Goal: Task Accomplishment & Management: Complete application form

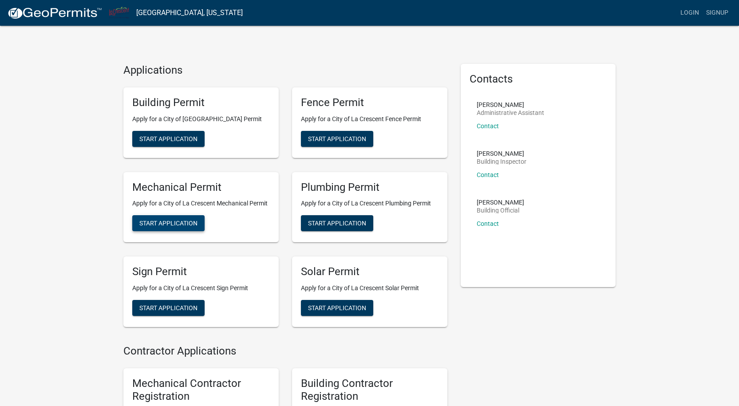
click at [166, 224] on span "Start Application" at bounding box center [168, 223] width 58 height 7
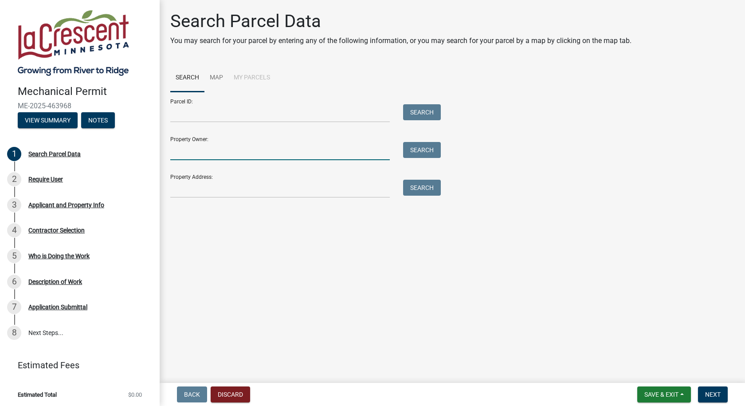
click at [247, 150] on input "Property Owner:" at bounding box center [280, 151] width 220 height 18
click at [258, 209] on main "Search Parcel Data You may search for your parcel by entering any of the follow…" at bounding box center [453, 189] width 586 height 379
click at [260, 195] on input "Property Address:" at bounding box center [280, 189] width 220 height 18
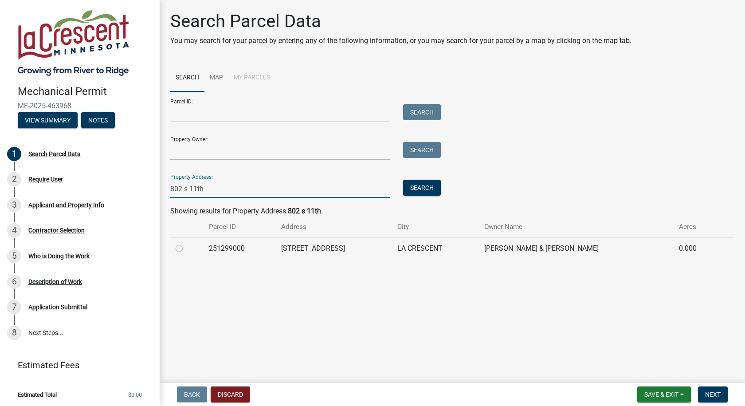
type input "802 s 11th"
click at [186, 243] on label at bounding box center [186, 243] width 0 height 0
click at [186, 249] on input "radio" at bounding box center [189, 246] width 6 height 6
radio input "true"
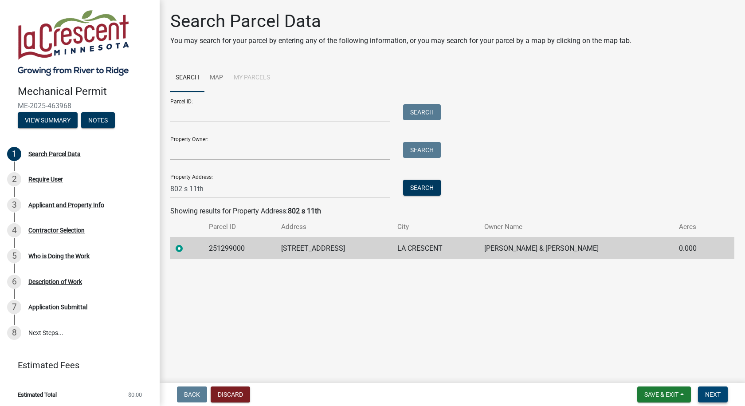
click at [713, 394] on span "Next" at bounding box center [713, 394] width 16 height 7
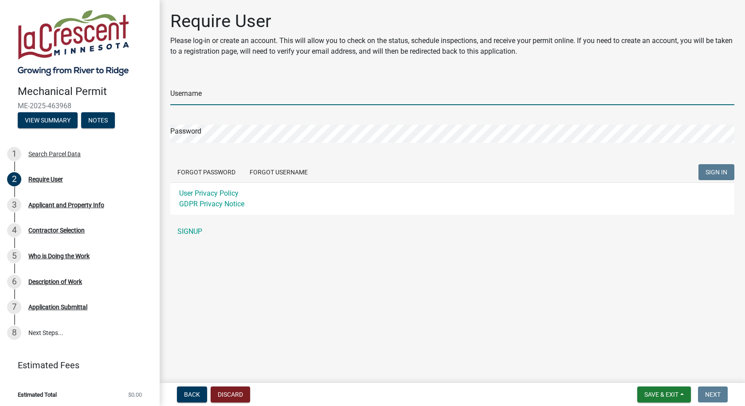
type input "Niebuhr Plumbing & Heating"
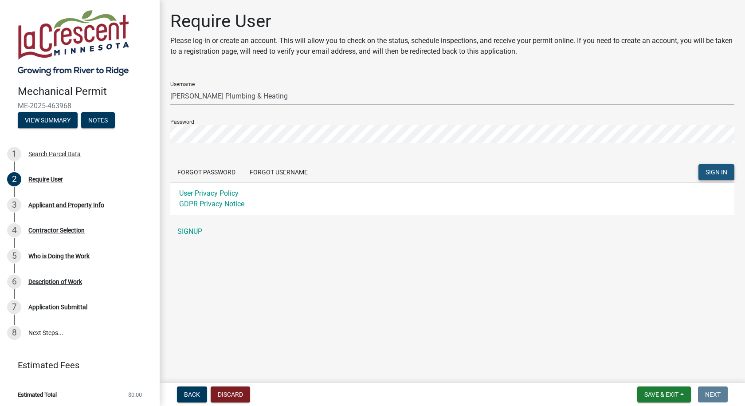
click at [711, 171] on span "SIGN IN" at bounding box center [717, 172] width 22 height 7
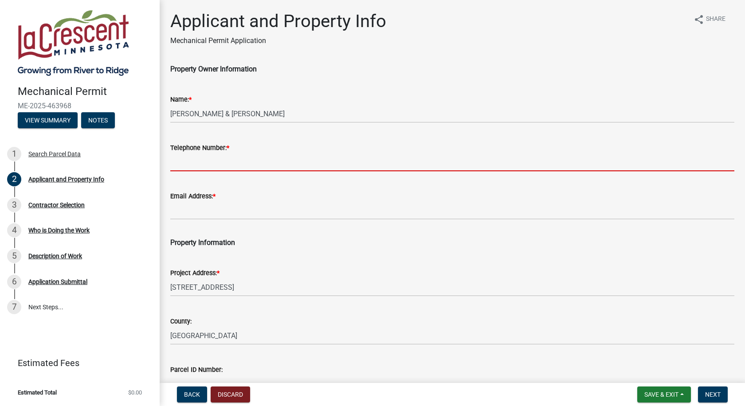
click at [269, 164] on input "Telephone Number: *" at bounding box center [452, 162] width 564 height 18
type input "5"
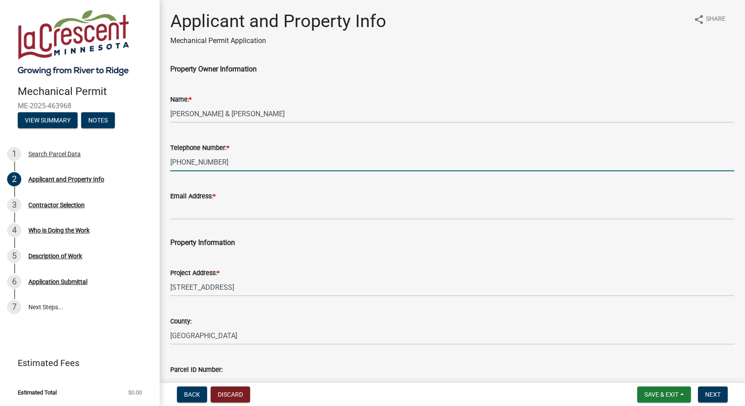
type input "608-386-1796"
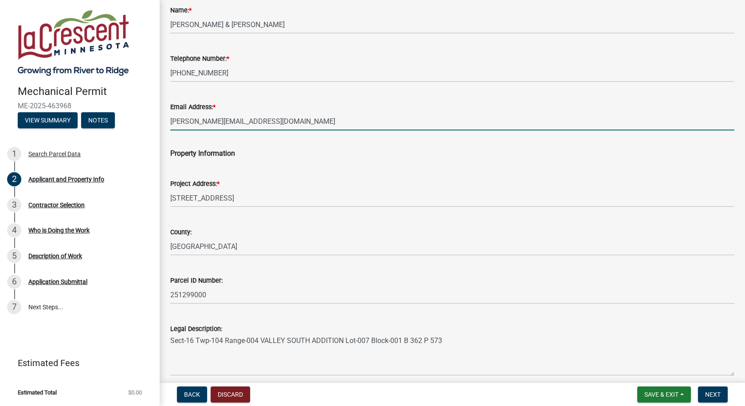
scroll to position [176, 0]
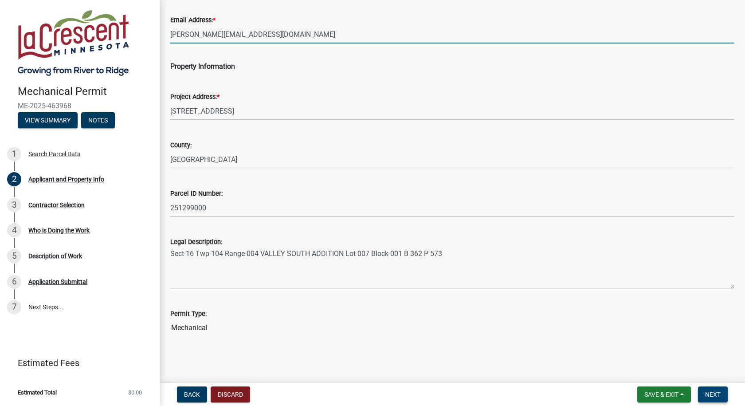
type input "mike@niebuhrplumbing.com"
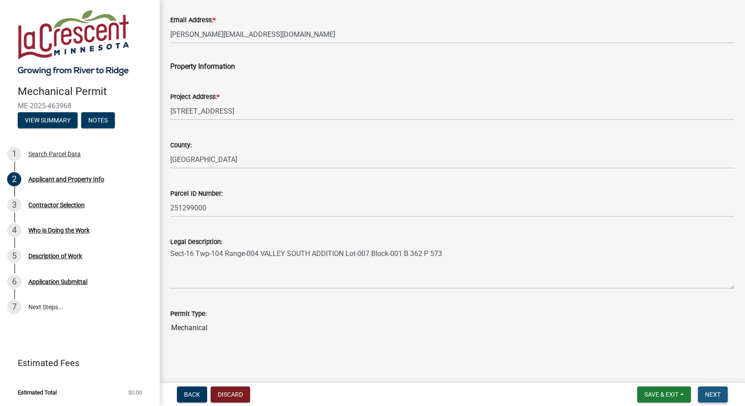
click at [722, 390] on button "Next" at bounding box center [713, 394] width 30 height 16
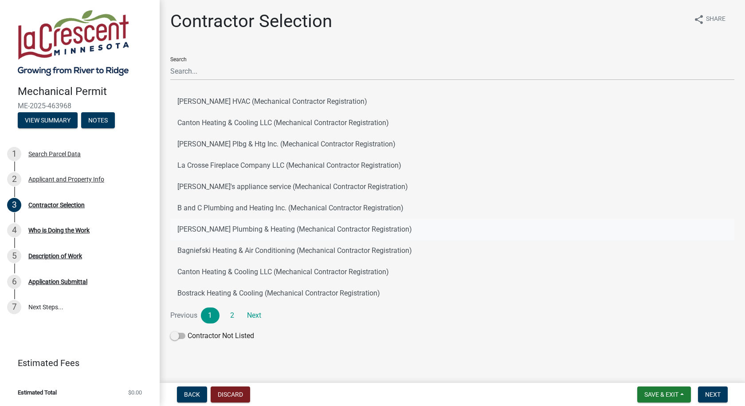
click at [222, 229] on button "Niebuhr Plumbing & Heating (Mechanical Contractor Registration)" at bounding box center [452, 229] width 564 height 21
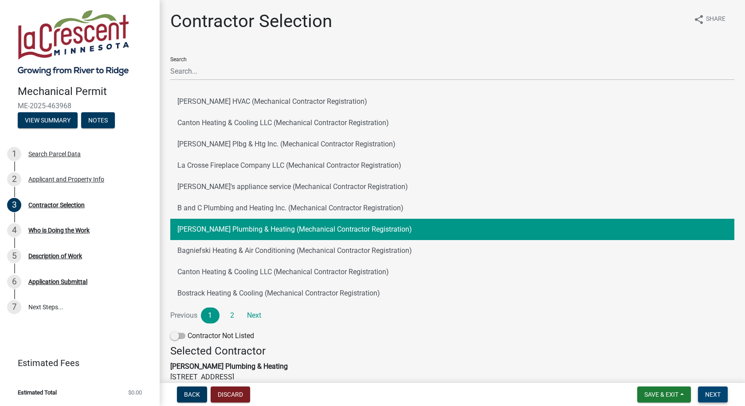
click at [710, 391] on span "Next" at bounding box center [713, 394] width 16 height 7
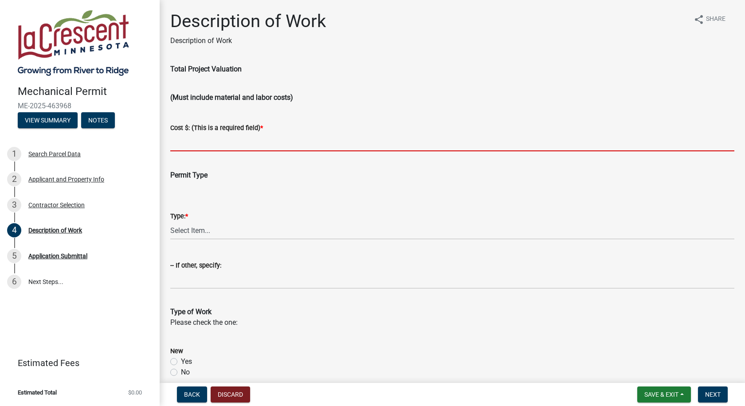
click at [242, 142] on input "text" at bounding box center [452, 142] width 564 height 18
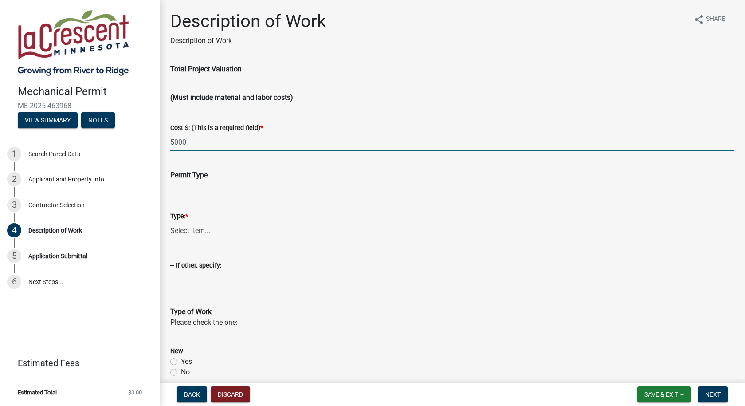
type input "5000"
click at [249, 230] on select "Select Item... Residential Commercial Other (Specify)" at bounding box center [452, 230] width 564 height 18
click at [170, 221] on select "Select Item... Residential Commercial Other (Specify)" at bounding box center [452, 230] width 564 height 18
select select "ba376bc7-491f-4e2f-afbb-da92a65d87cf"
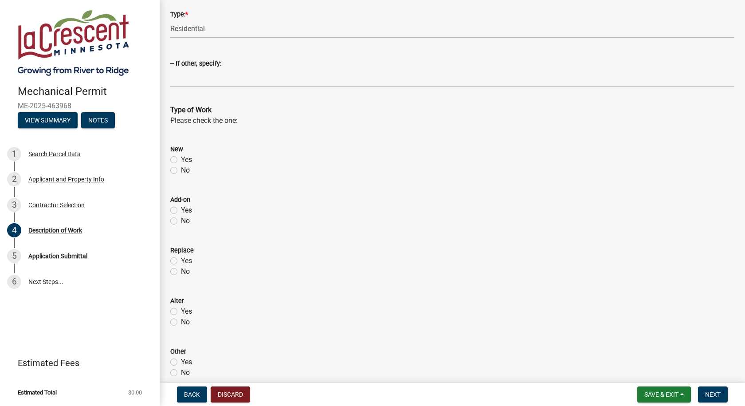
scroll to position [222, 0]
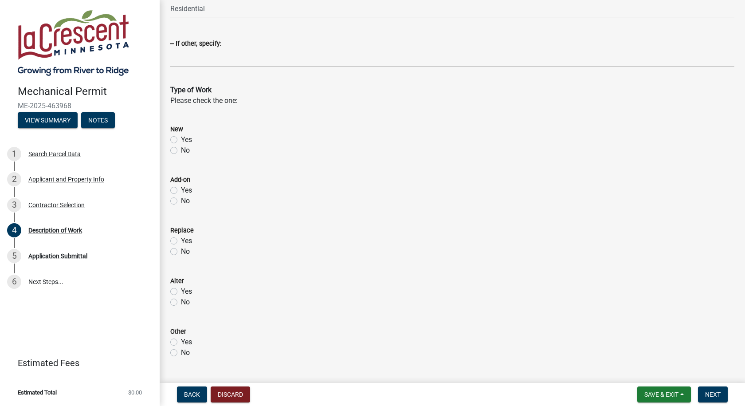
click at [181, 242] on label "Yes" at bounding box center [186, 241] width 11 height 11
click at [181, 241] on input "Yes" at bounding box center [184, 239] width 6 height 6
radio input "true"
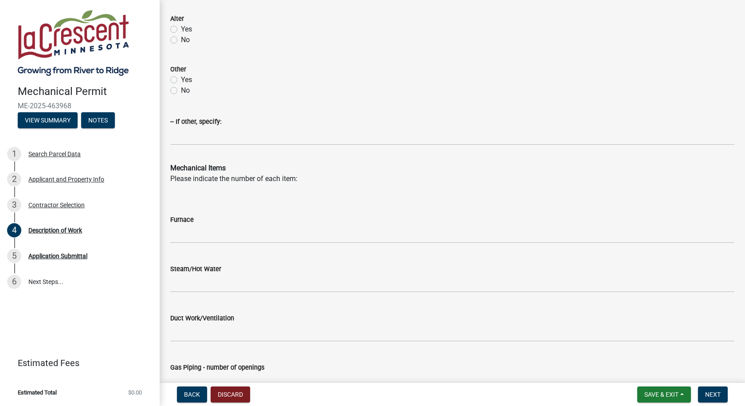
scroll to position [488, 0]
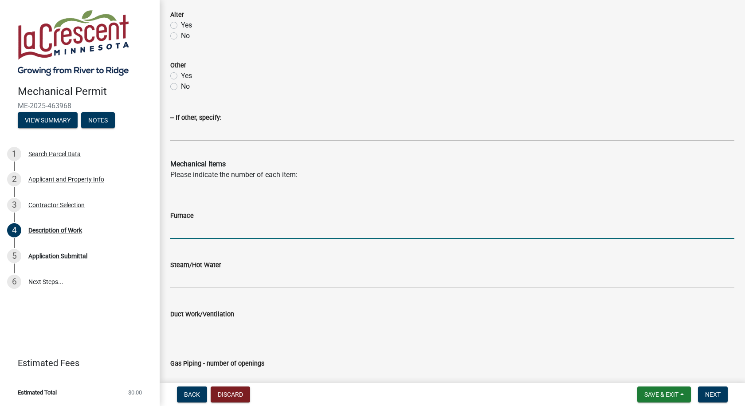
click at [226, 236] on input "text" at bounding box center [452, 230] width 564 height 18
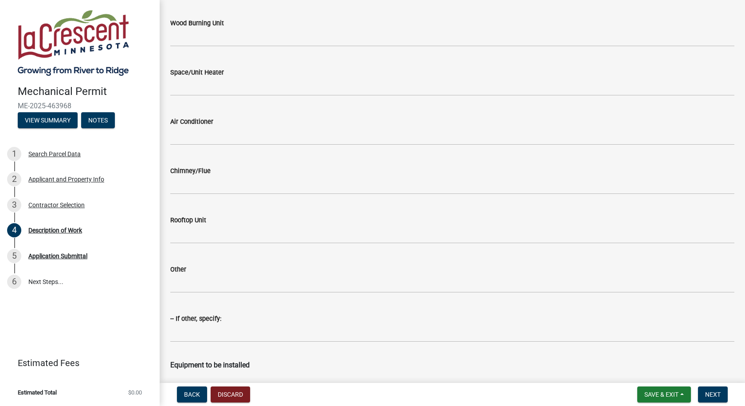
scroll to position [1109, 0]
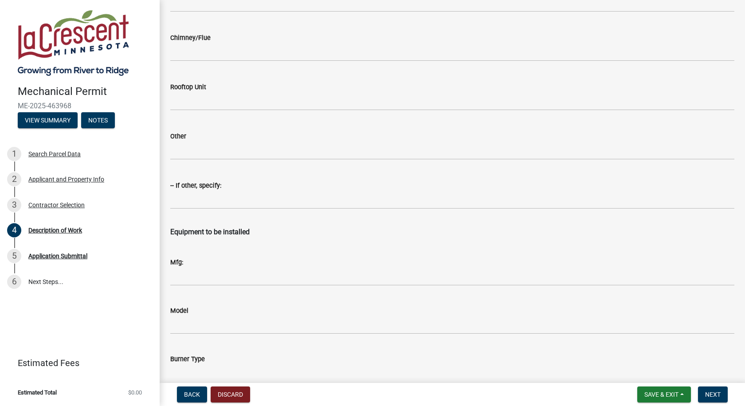
type input "1"
click at [252, 278] on input "Mfg:" at bounding box center [452, 277] width 564 height 18
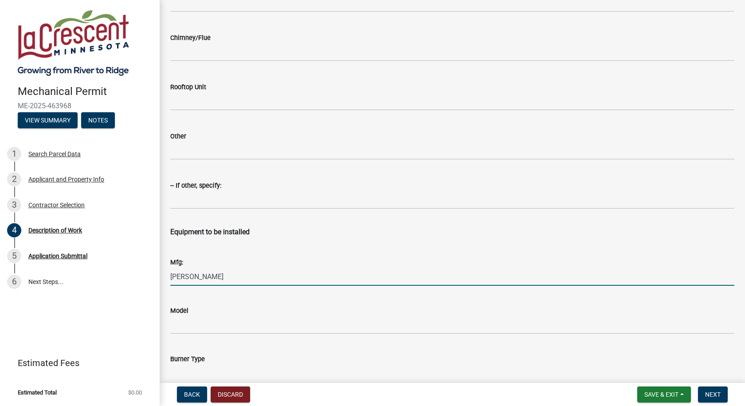
type input "Goodman"
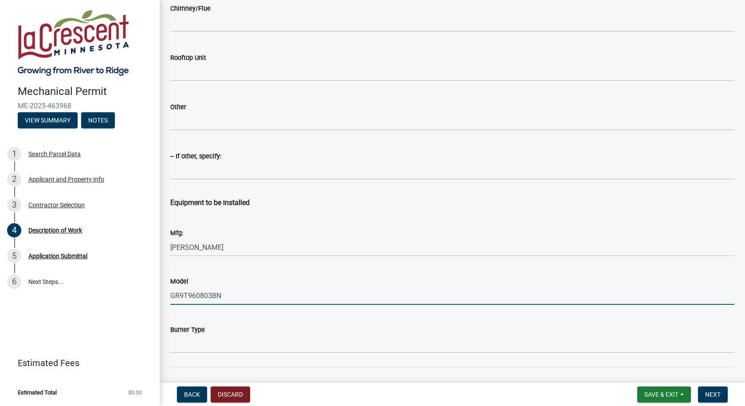
scroll to position [1153, 0]
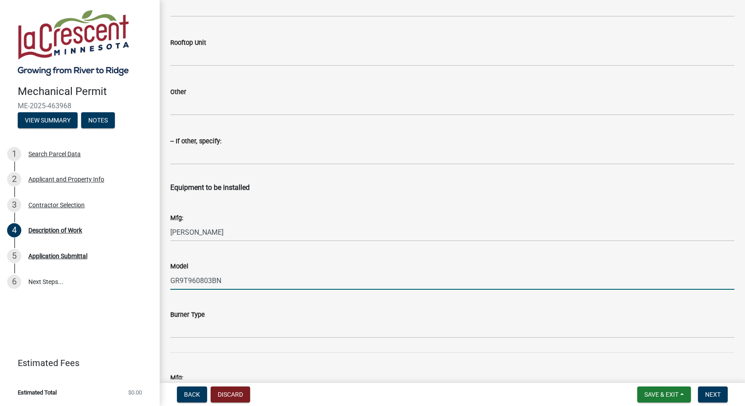
type input "GR9T960803BN"
click at [338, 339] on wm-data-entity-input "Burner Type" at bounding box center [452, 321] width 564 height 48
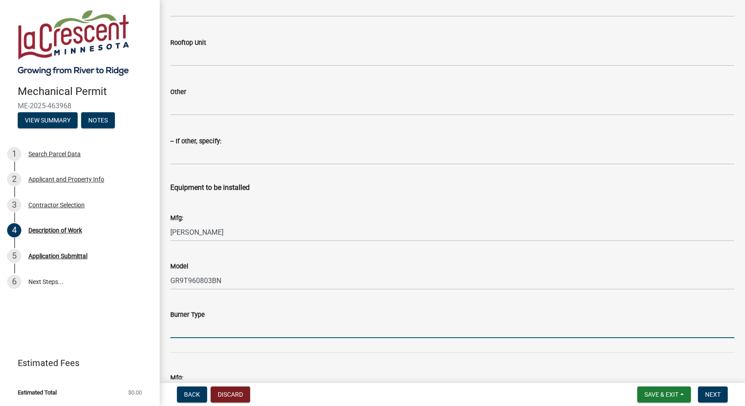
click at [340, 331] on input "Burner Type" at bounding box center [452, 329] width 564 height 18
type input "n"
type input "Natural Gas"
click at [716, 386] on nav "Back Discard Save & Exit Save Save & Exit Next" at bounding box center [453, 394] width 586 height 23
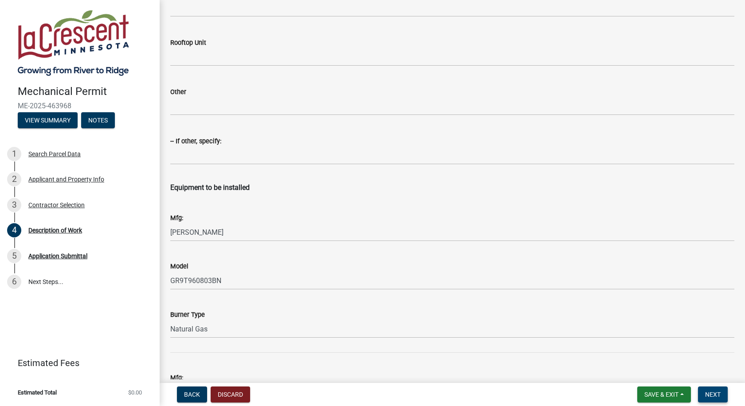
click at [716, 391] on span "Next" at bounding box center [713, 394] width 16 height 7
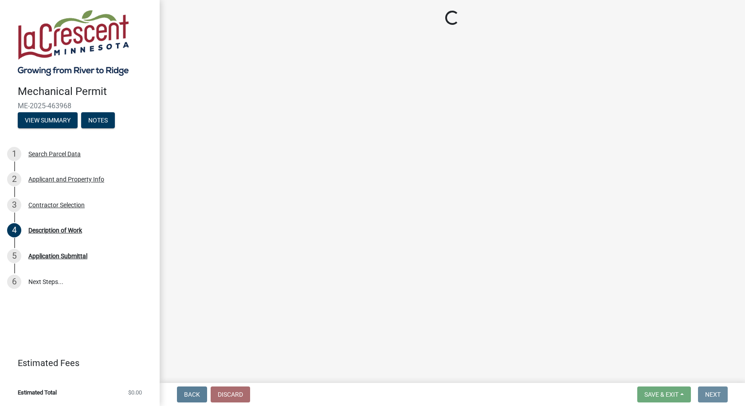
scroll to position [0, 0]
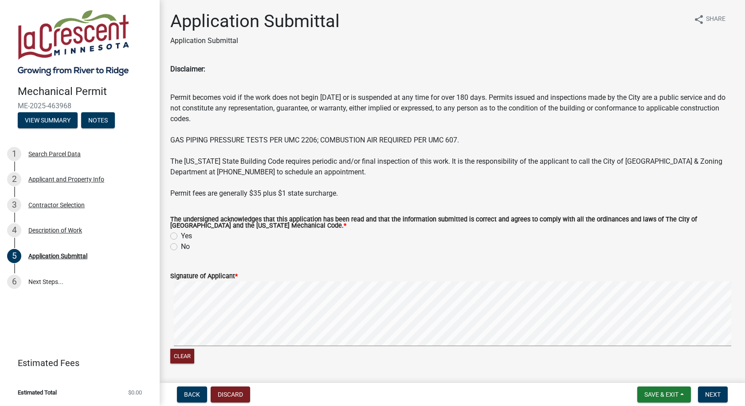
click at [181, 236] on label "Yes" at bounding box center [186, 236] width 11 height 11
click at [181, 236] on input "Yes" at bounding box center [184, 234] width 6 height 6
radio input "true"
click at [326, 354] on div "Clear" at bounding box center [452, 323] width 564 height 84
click at [719, 392] on span "Next" at bounding box center [713, 394] width 16 height 7
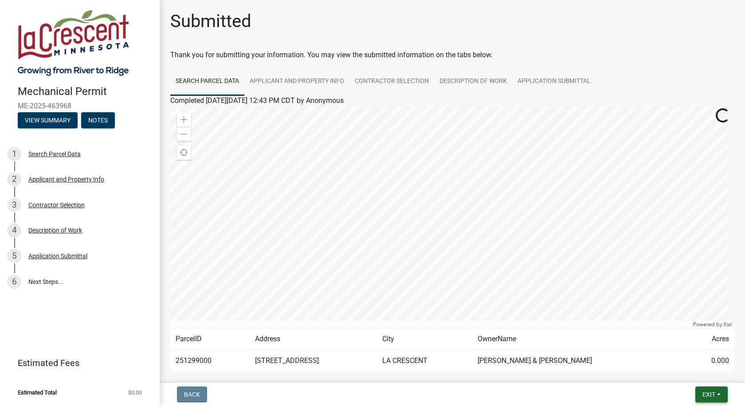
click at [728, 398] on button "Exit" at bounding box center [712, 394] width 32 height 16
click at [681, 373] on button "Save & Exit" at bounding box center [692, 371] width 71 height 21
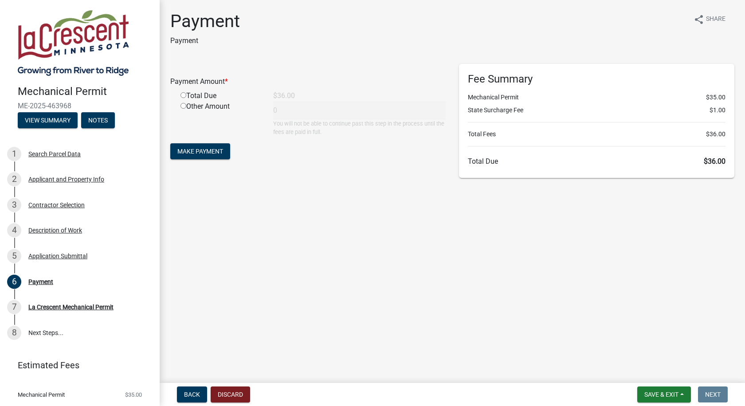
click at [183, 94] on input "radio" at bounding box center [184, 95] width 6 height 6
radio input "true"
type input "36"
click at [201, 146] on button "Make Payment" at bounding box center [200, 151] width 60 height 16
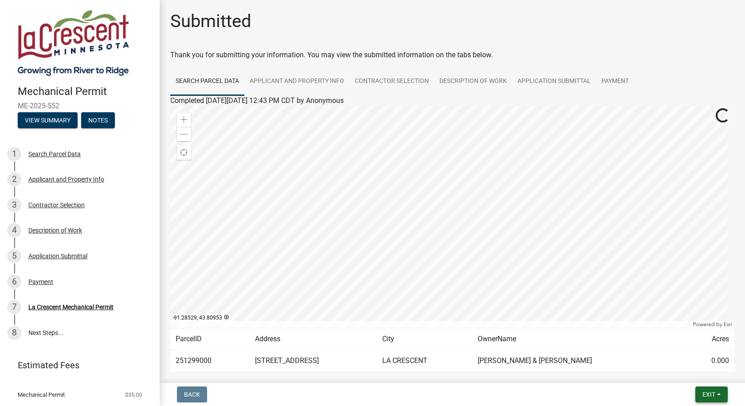
click at [716, 394] on button "Exit" at bounding box center [712, 394] width 32 height 16
click at [704, 377] on button "Save & Exit" at bounding box center [692, 371] width 71 height 21
